Goal: Check status

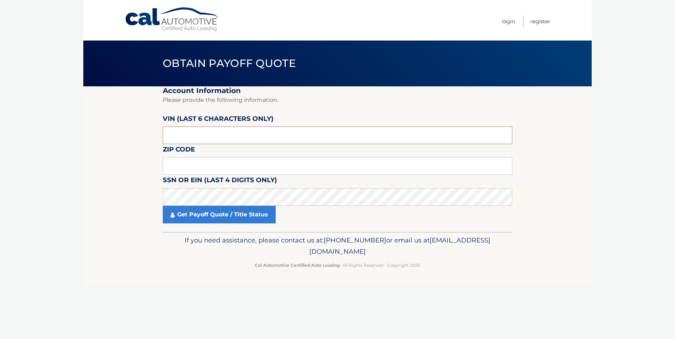
click at [194, 142] on input "text" at bounding box center [337, 136] width 349 height 18
drag, startPoint x: 218, startPoint y: 136, endPoint x: 120, endPoint y: 136, distance: 98.1
click at [120, 136] on section "Account Information Please provide the following information. [PERSON_NAME] (la…" at bounding box center [337, 159] width 508 height 146
type input "506272"
type input "07040"
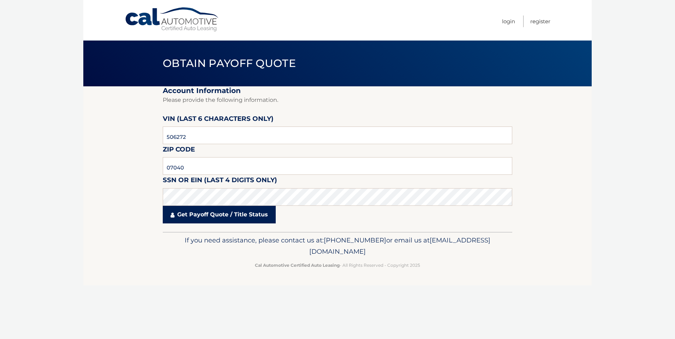
click at [237, 215] on link "Get Payoff Quote / Title Status" at bounding box center [219, 215] width 113 height 18
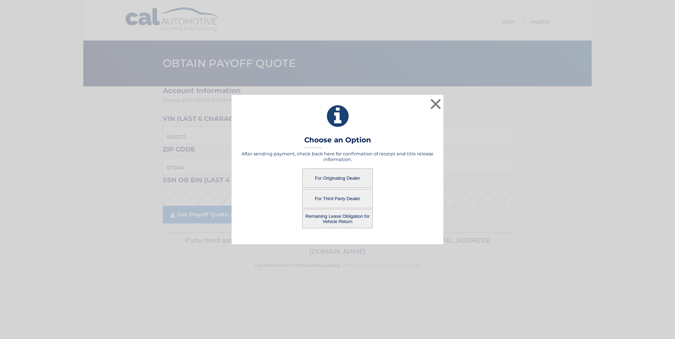
click at [338, 221] on button "Remaining Lease Obligation for Vehicle Return" at bounding box center [337, 218] width 71 height 19
click at [317, 215] on button "Remaining Lease Obligation for Vehicle Return" at bounding box center [337, 218] width 71 height 19
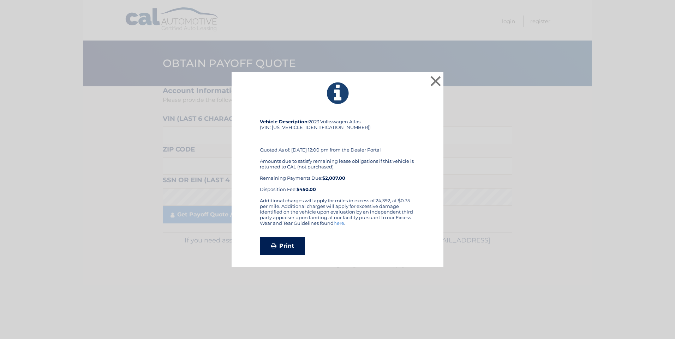
click at [285, 251] on link "Print" at bounding box center [282, 246] width 45 height 18
click at [433, 74] on button "×" at bounding box center [435, 81] width 14 height 14
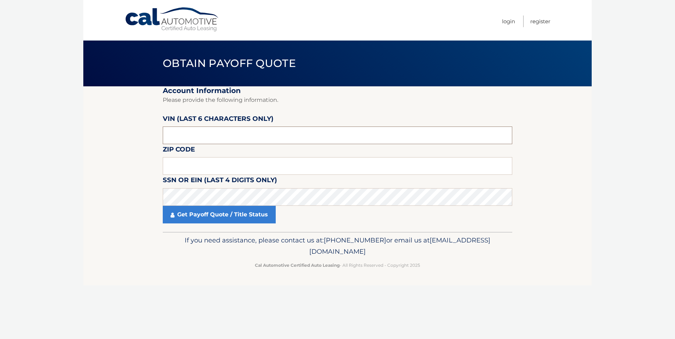
click at [236, 133] on input "text" at bounding box center [337, 136] width 349 height 18
type input "506272"
type input "07040"
